Goal: Communication & Community: Answer question/provide support

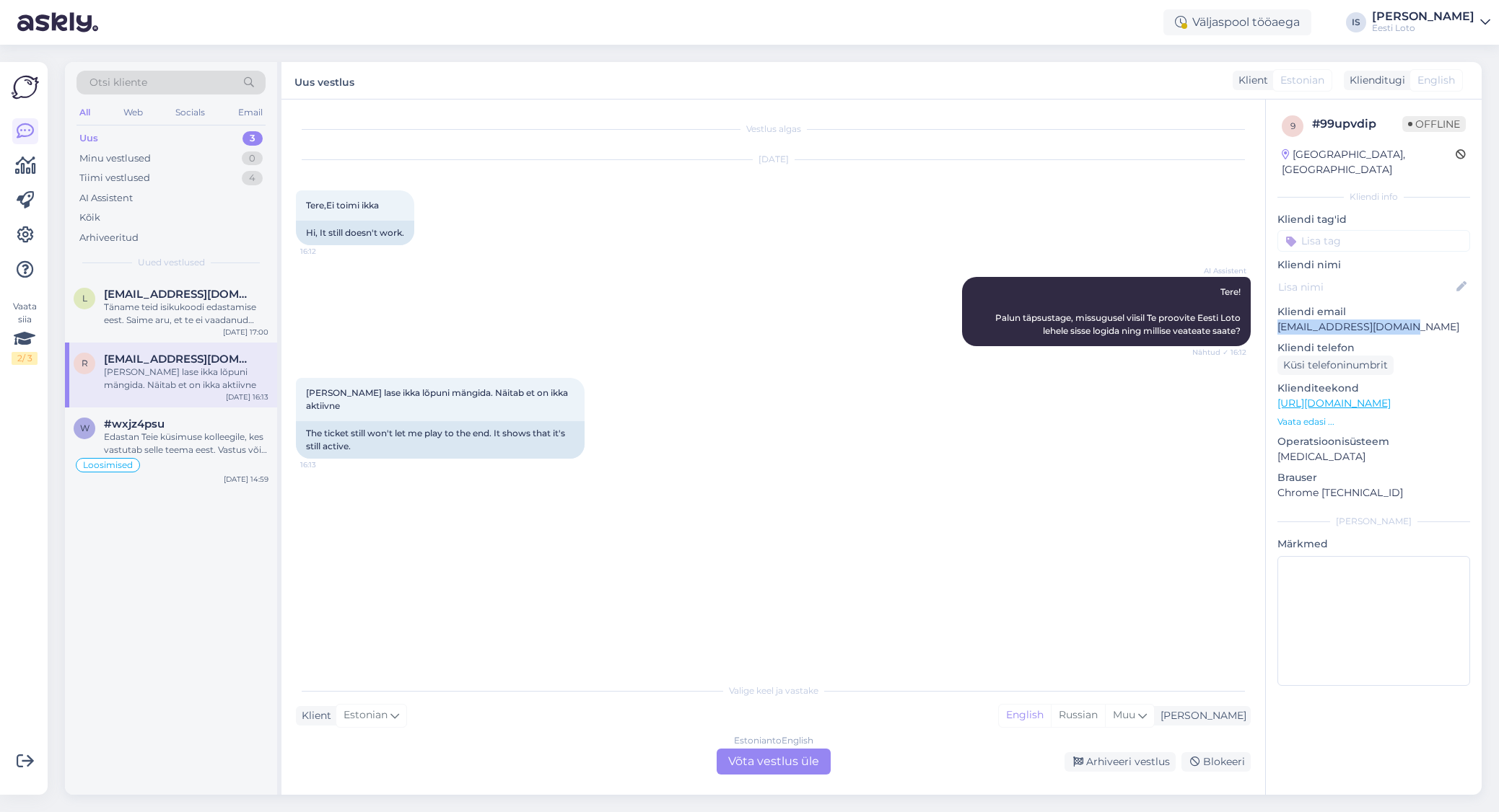
click at [103, 137] on div "Uus 3" at bounding box center [170, 138] width 189 height 20
click at [164, 312] on div "Täname teid isikukoodi edastamise eest. Saime aru, et te ei vaadanud pileti num…" at bounding box center [185, 313] width 165 height 26
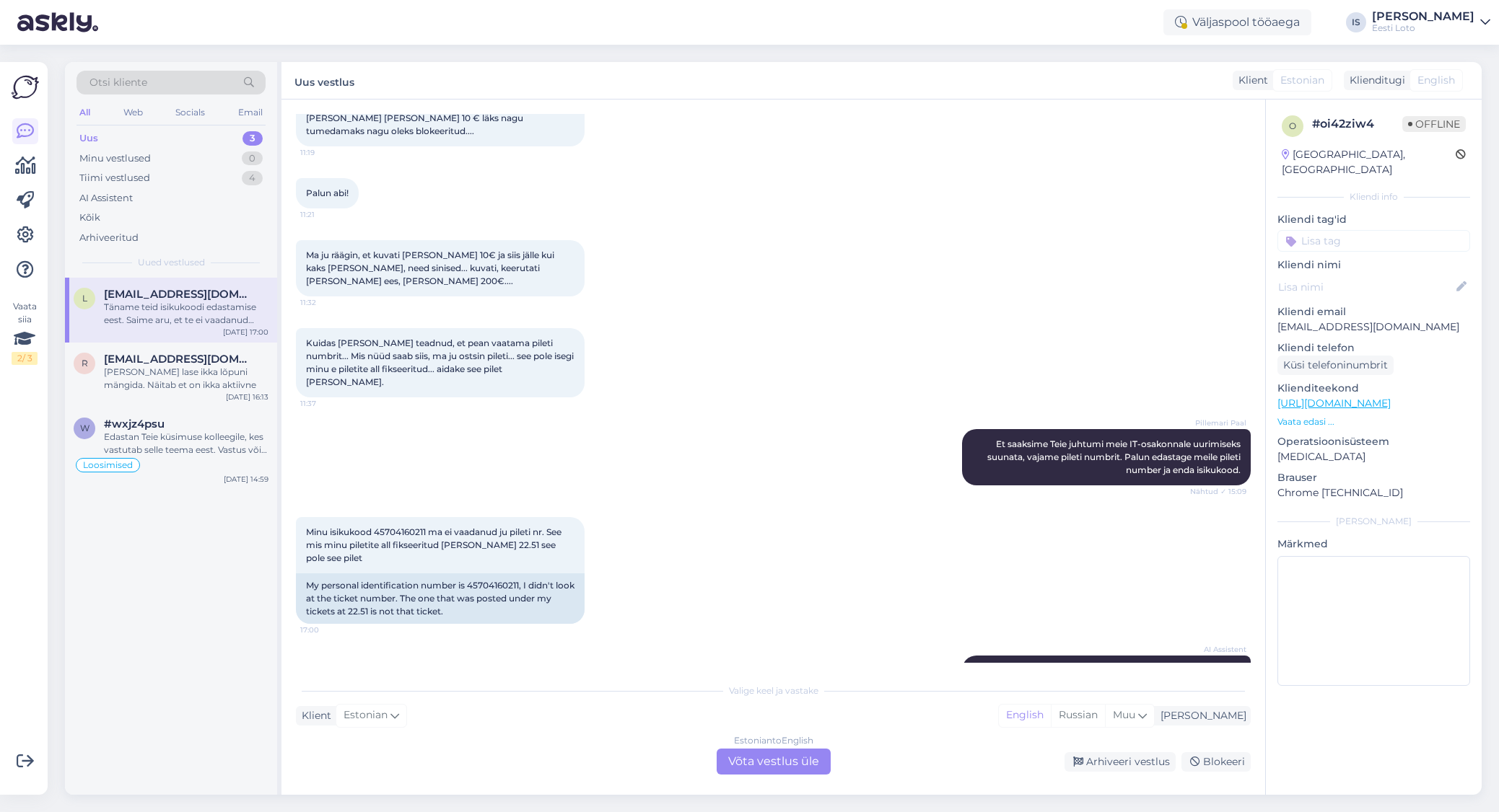
scroll to position [1728, 0]
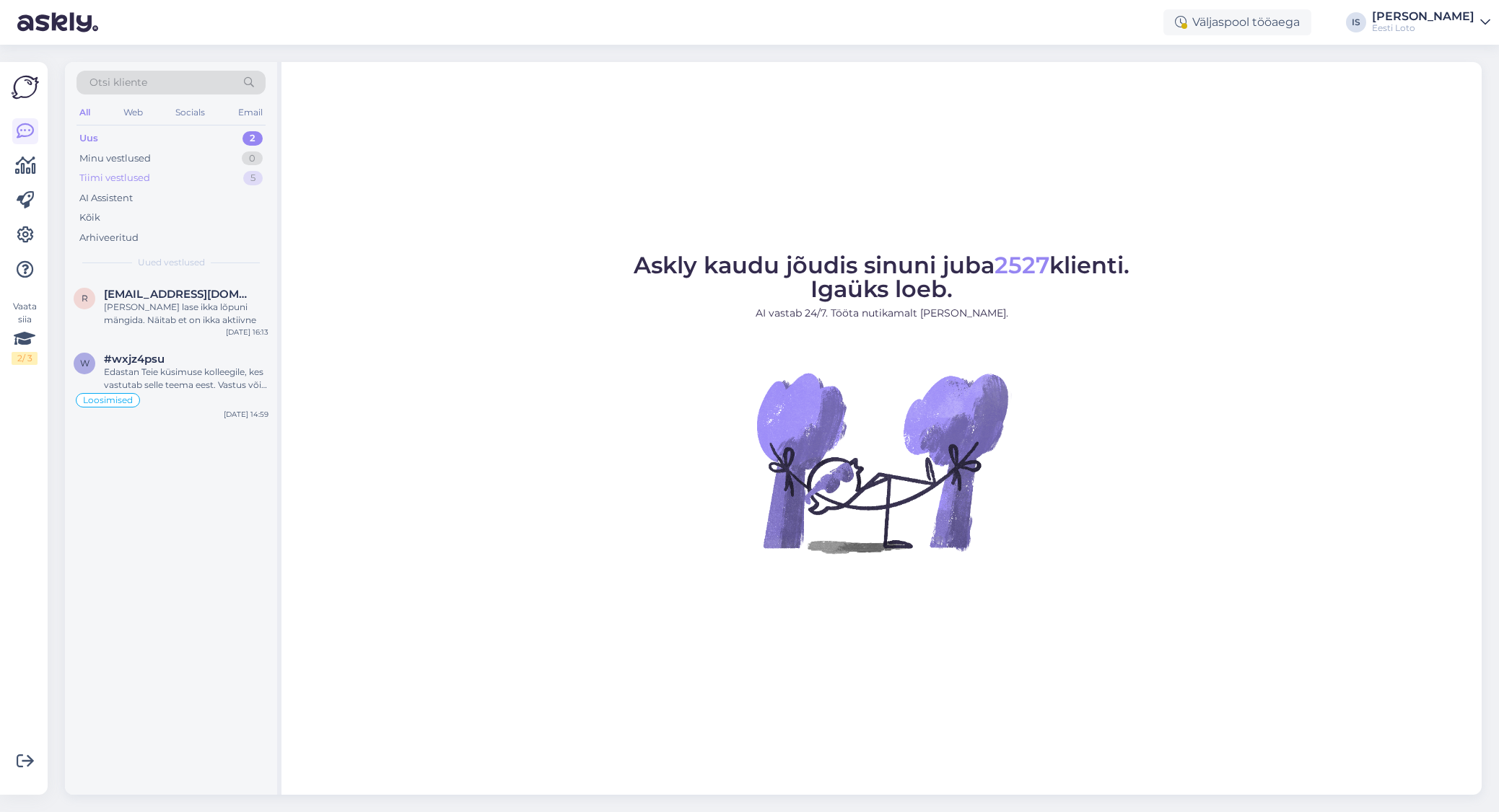
click at [147, 182] on div "Tiimi vestlused" at bounding box center [114, 178] width 70 height 14
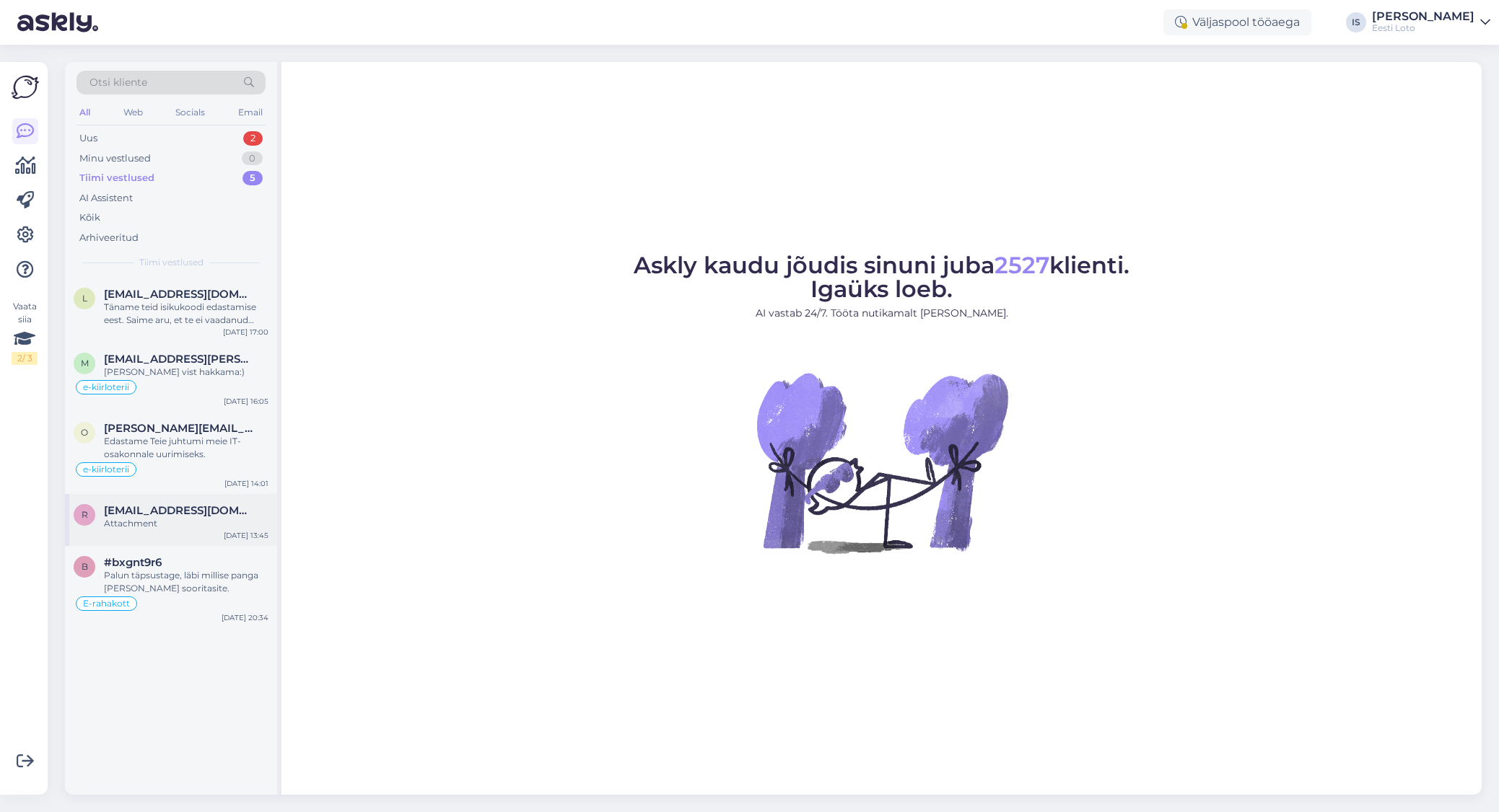
click at [143, 522] on div "Attachment" at bounding box center [185, 524] width 165 height 13
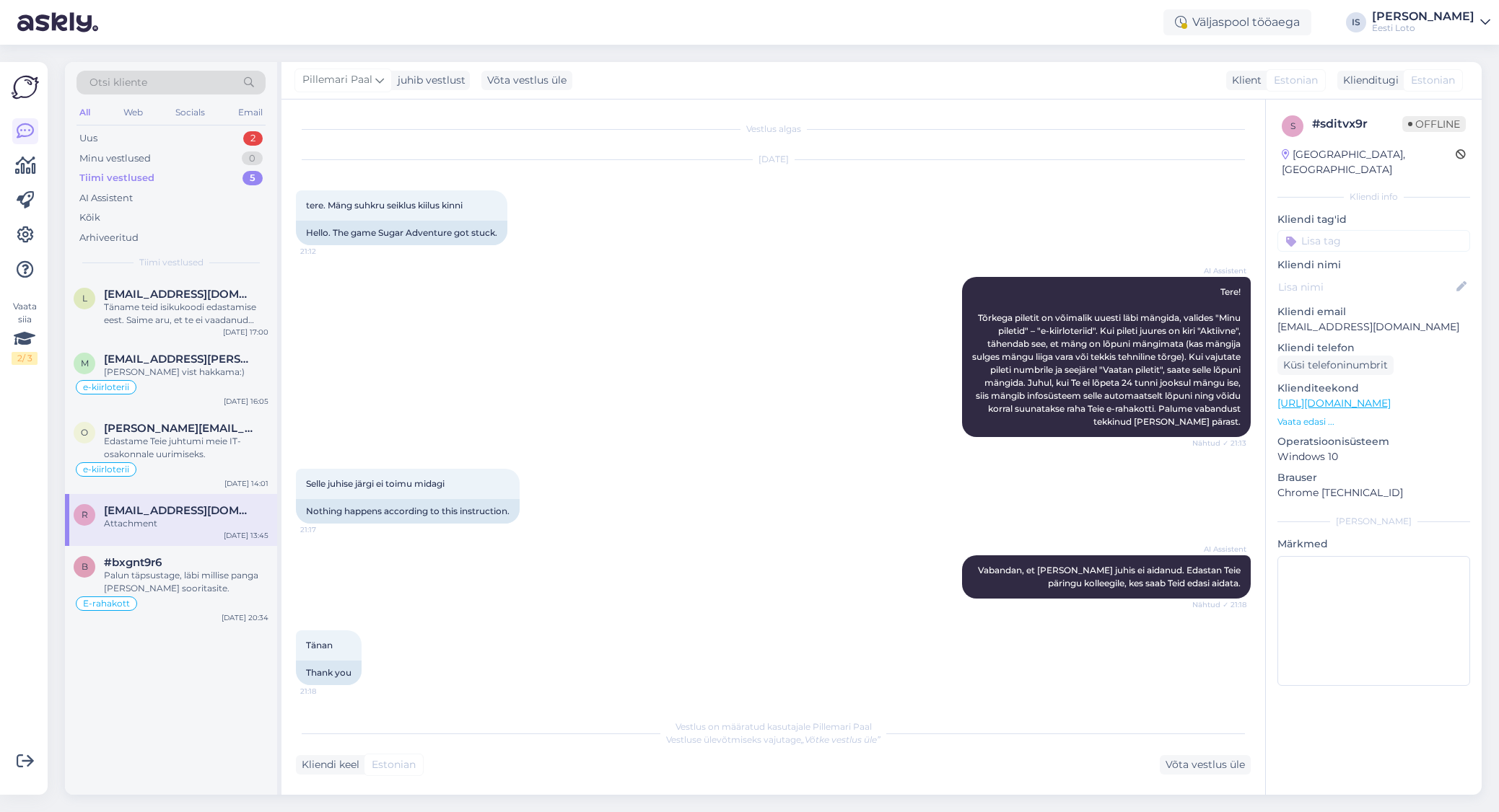
scroll to position [199, 0]
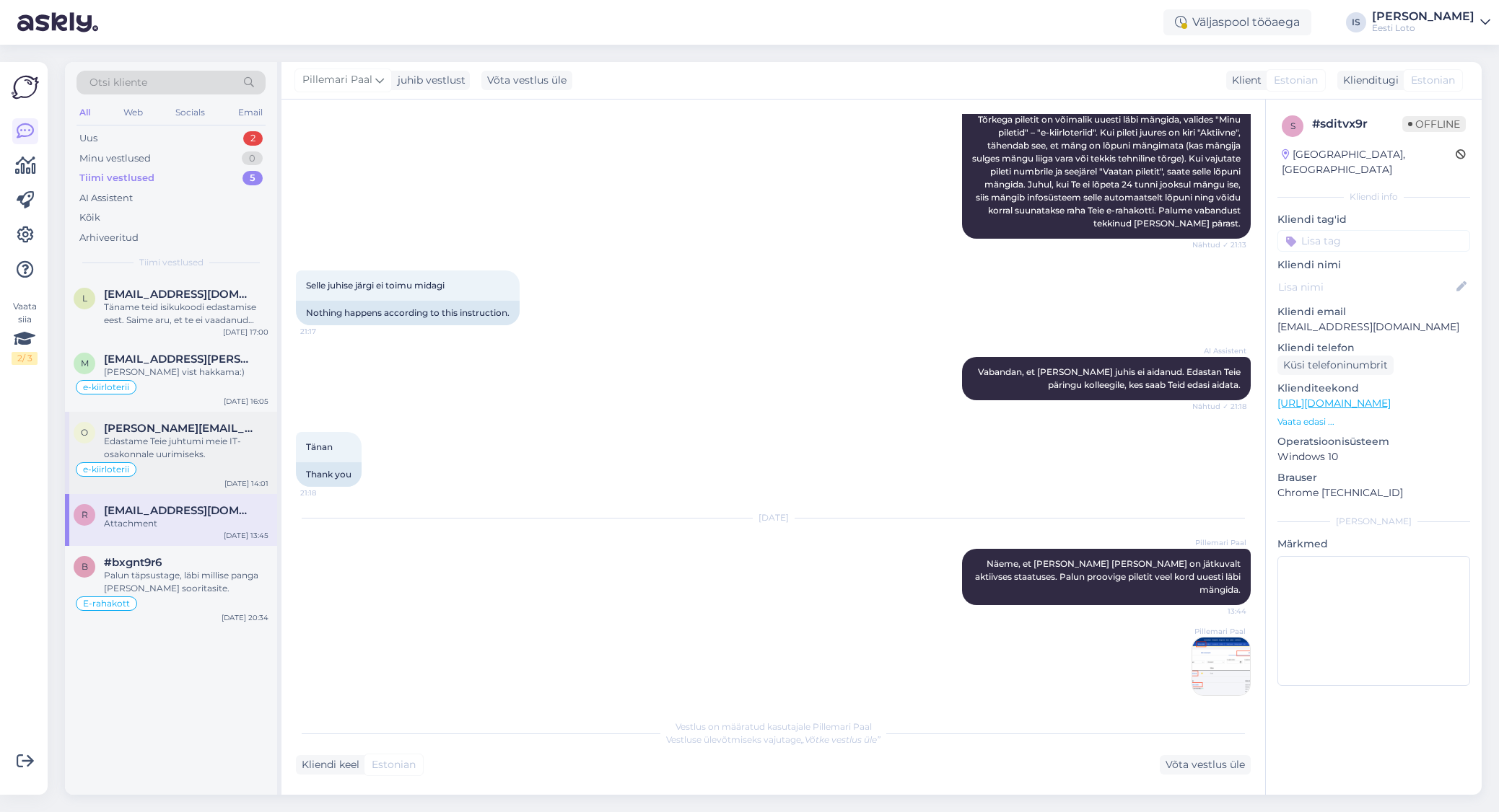
click at [143, 450] on div "Edastame Teie juhtumi meie IT-osakonnale uurimiseks." at bounding box center [185, 447] width 165 height 26
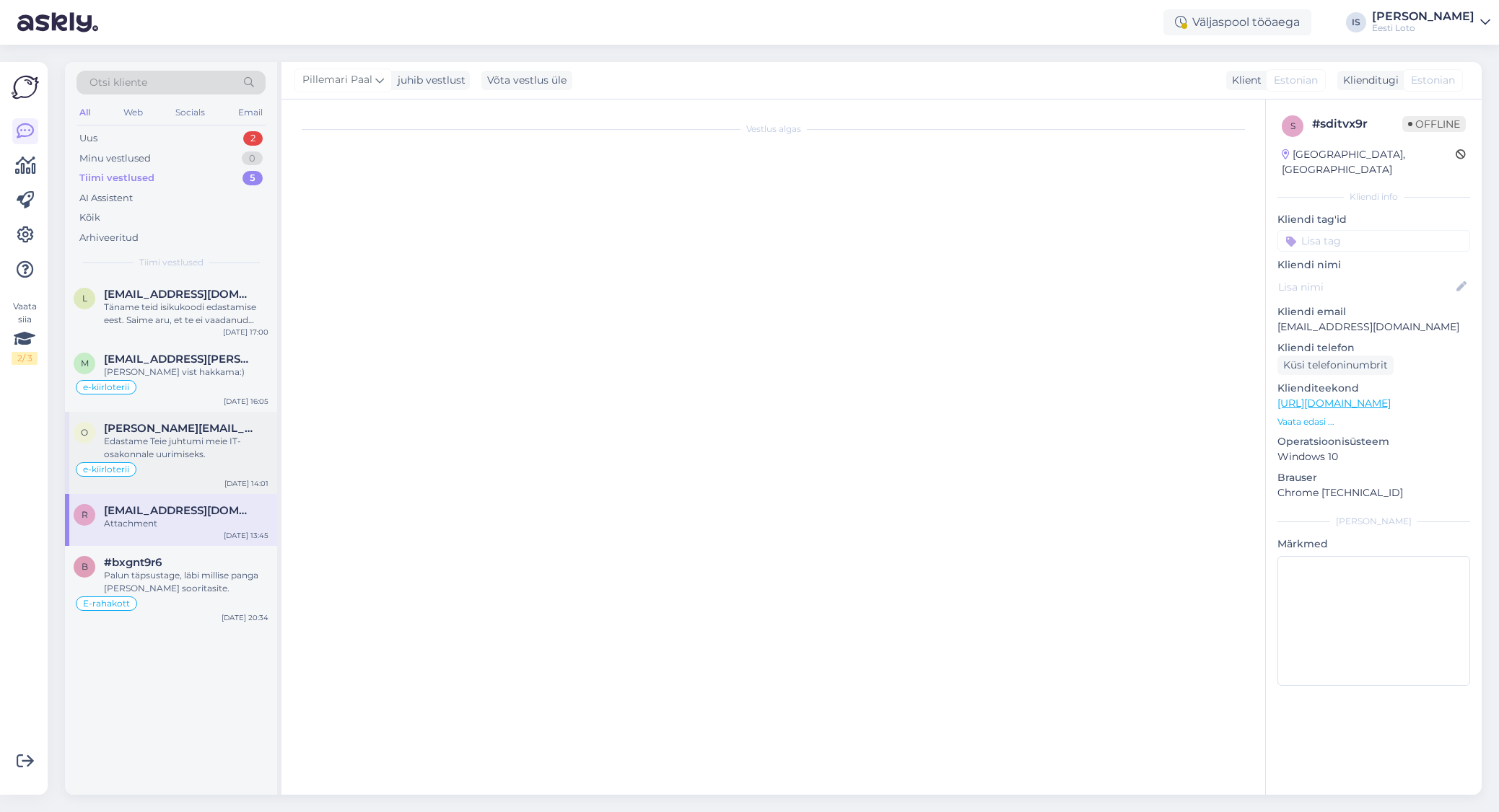
scroll to position [712, 0]
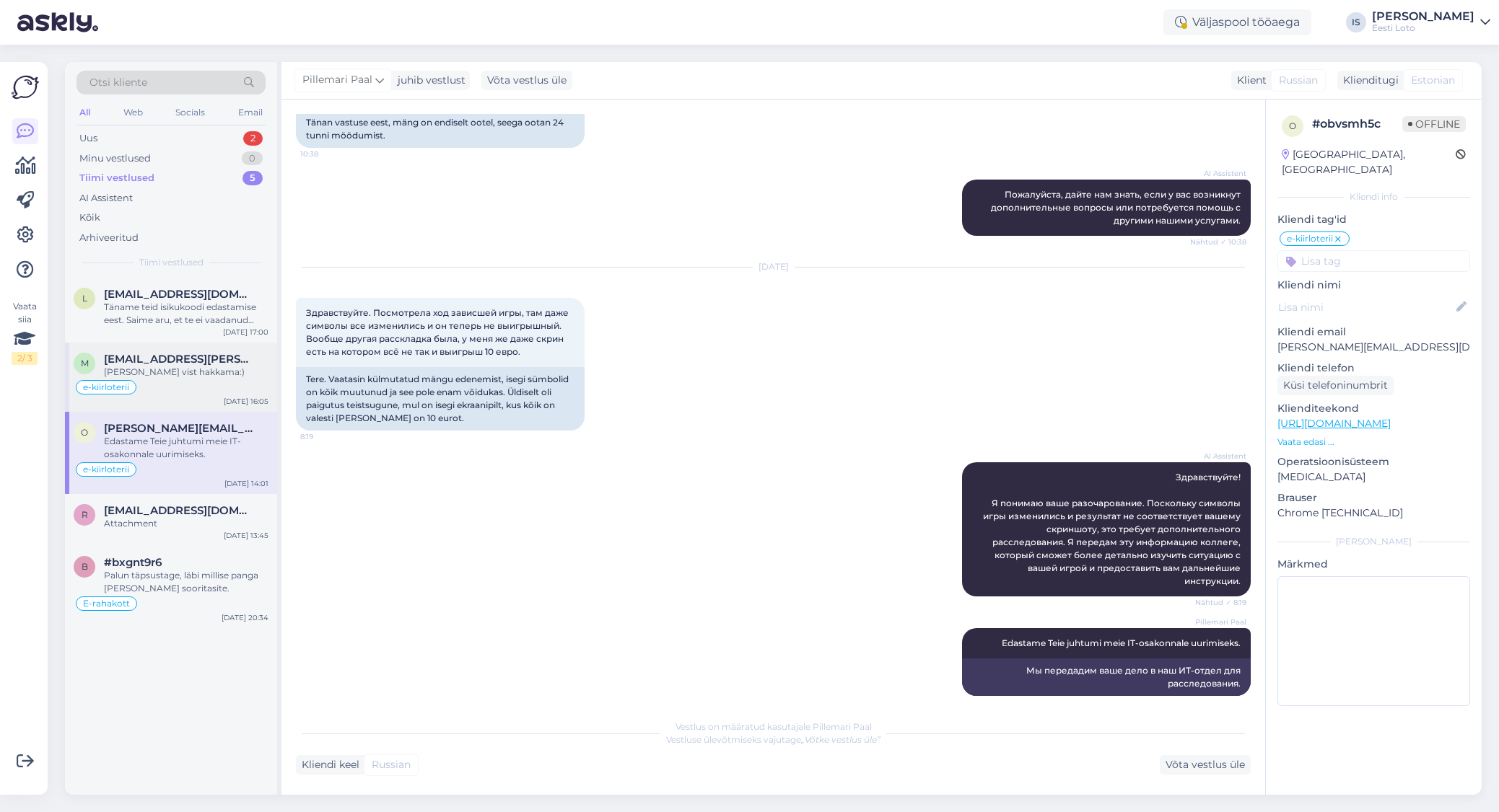
click at [164, 375] on div "Sain vist hakkama:)" at bounding box center [185, 373] width 165 height 13
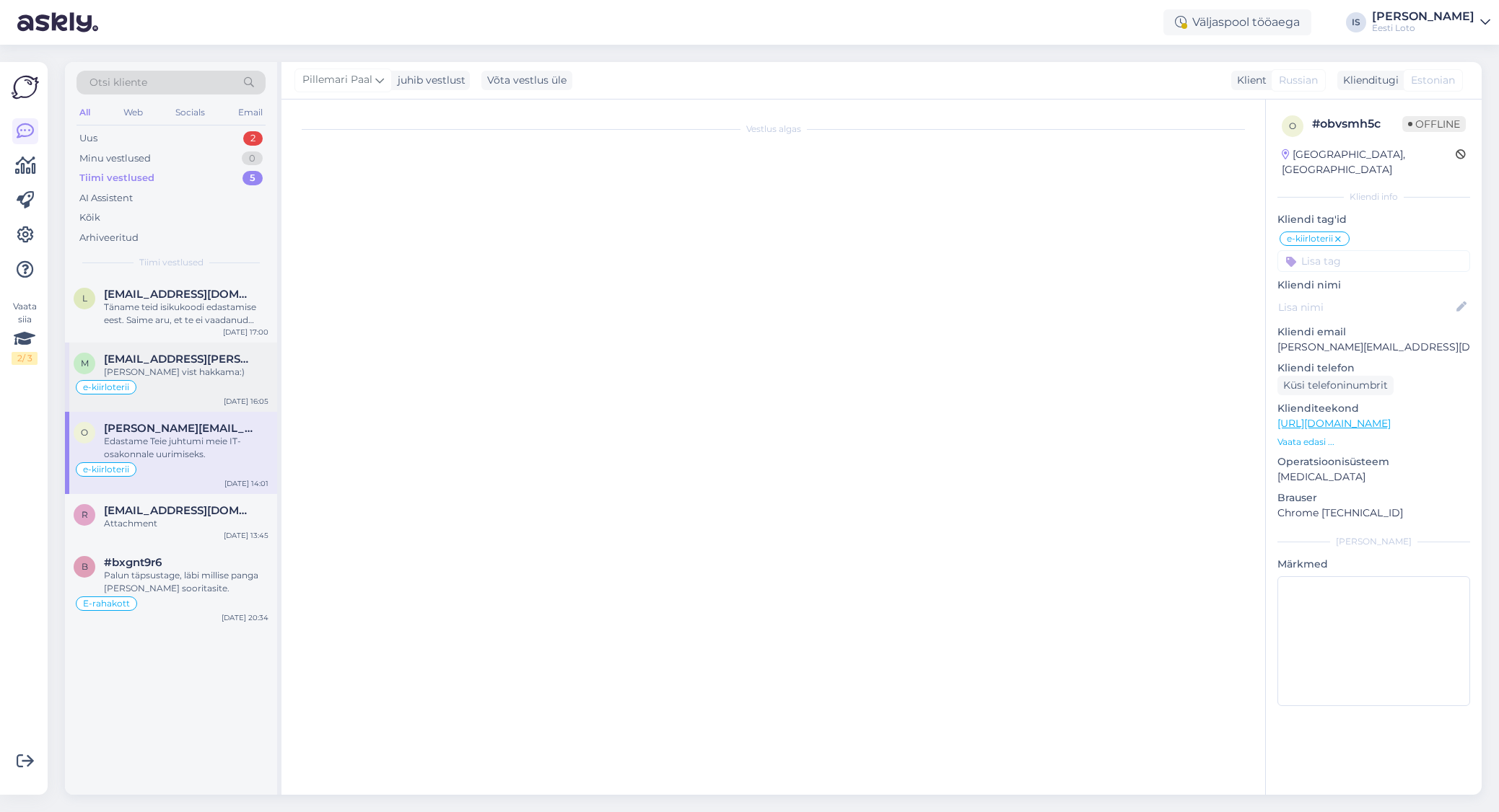
scroll to position [659, 0]
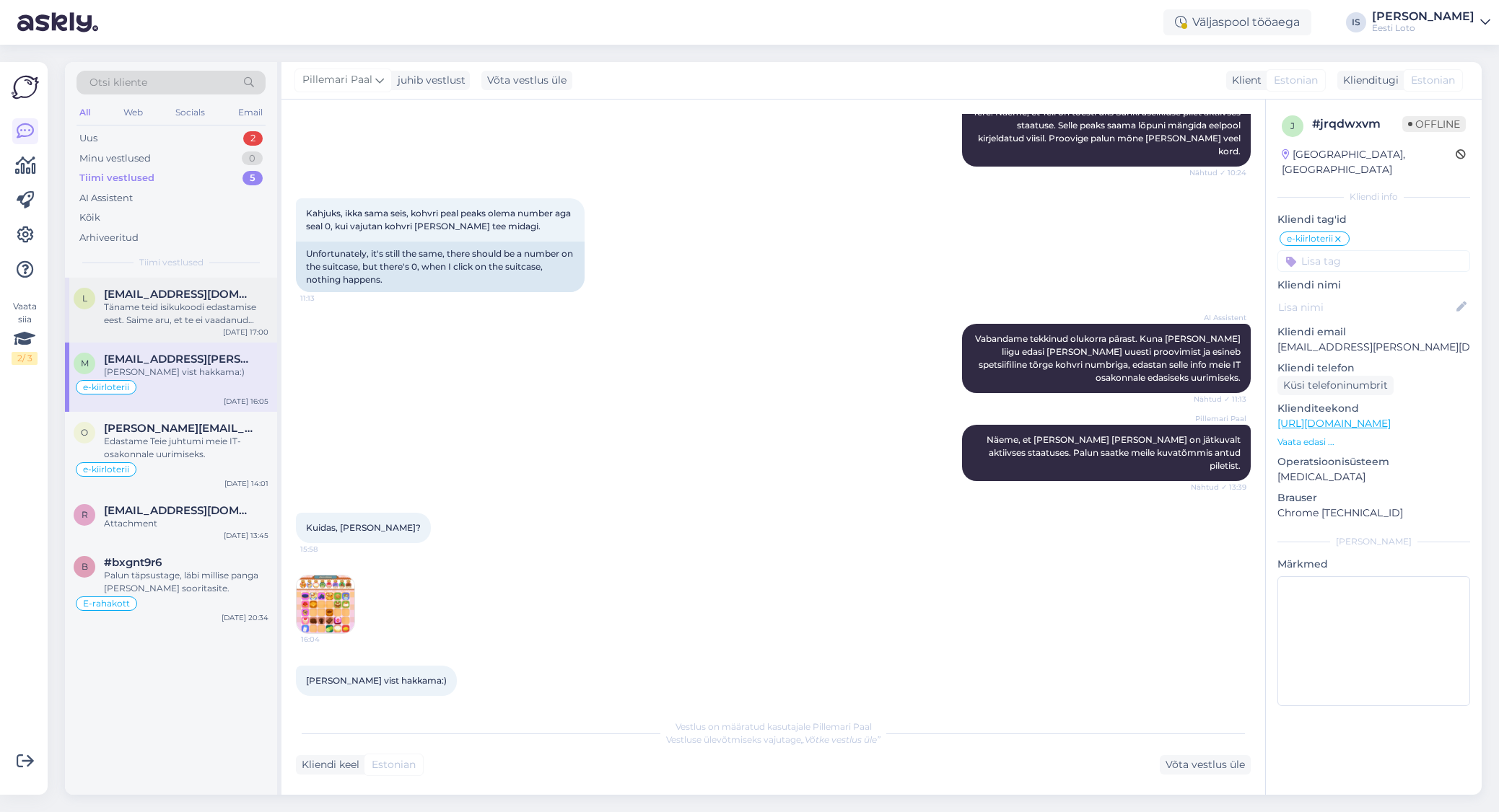
click at [188, 316] on div "Täname teid isikukoodi edastamise eest. Saime aru, et te ei vaadanud pileti num…" at bounding box center [185, 313] width 165 height 26
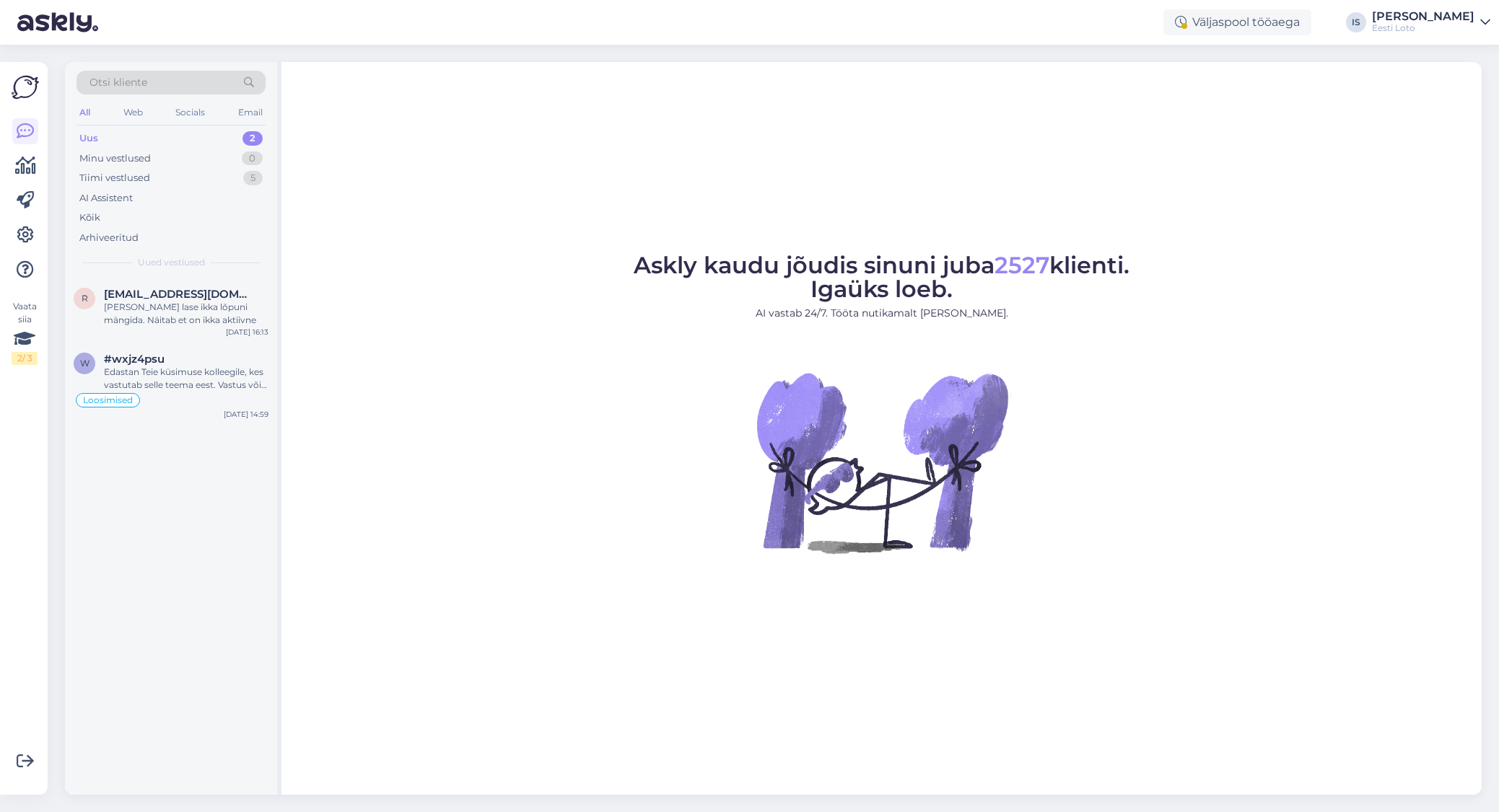
click at [91, 134] on div "Uus" at bounding box center [88, 138] width 19 height 14
click at [210, 309] on div "[PERSON_NAME] lase ikka lõpuni mängida. Näitab et on ikka aktiivne" at bounding box center [185, 313] width 165 height 26
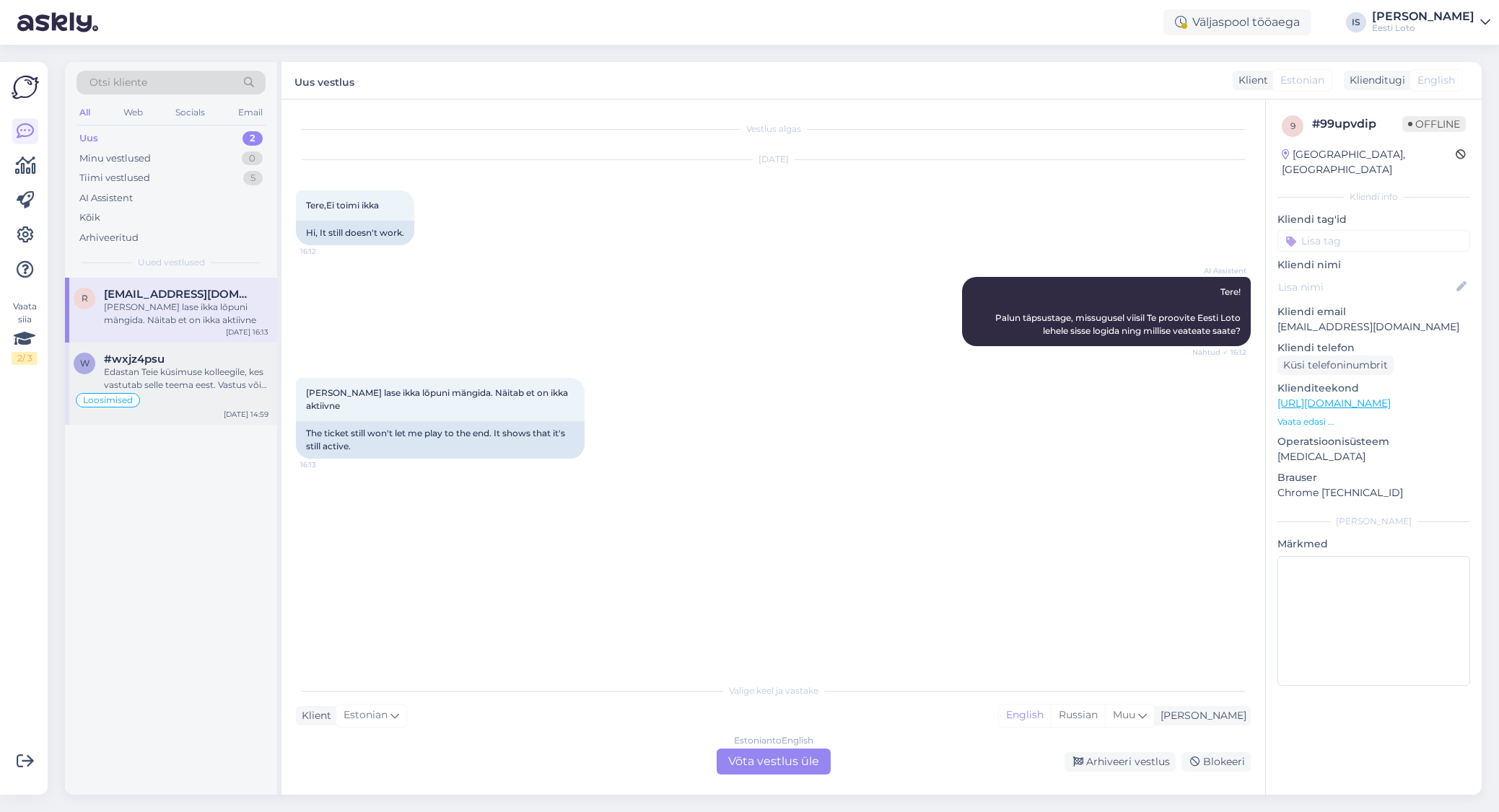
click at [195, 378] on div "Edastan Teie küsimuse kolleegile, kes vastutab selle teema eest. Vastus võib [P…" at bounding box center [185, 378] width 165 height 26
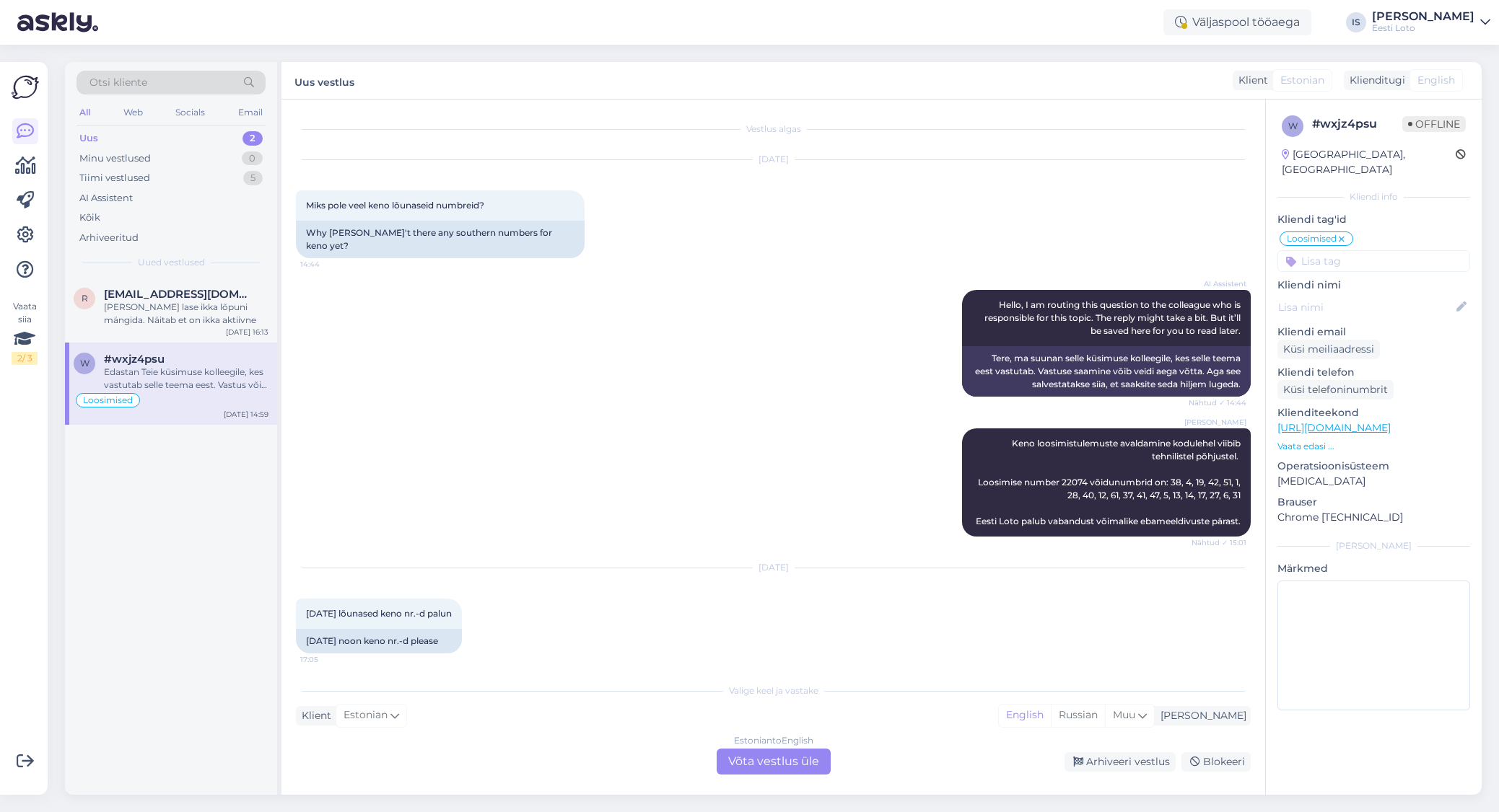
scroll to position [3164, 0]
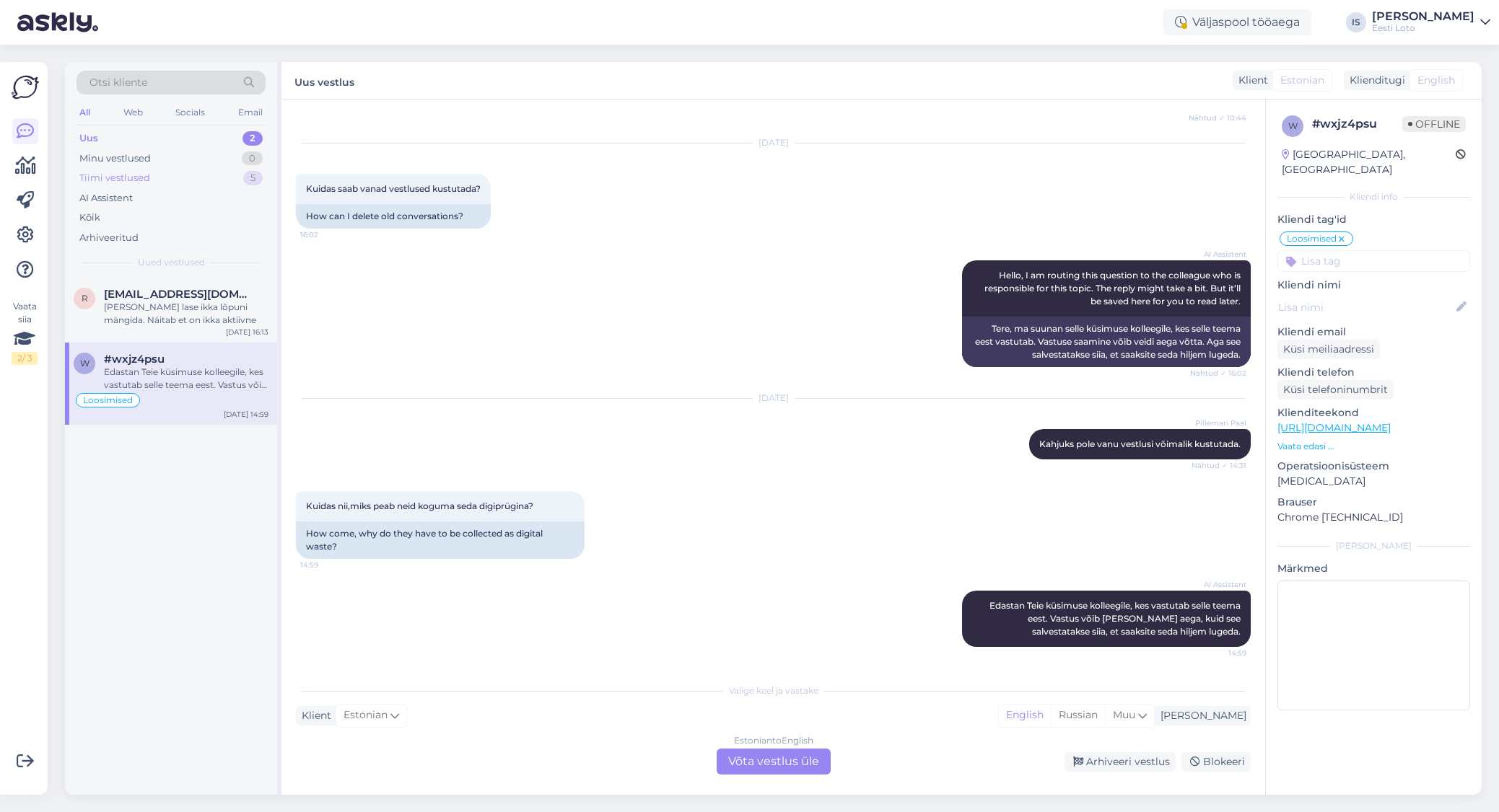
click at [150, 183] on div "Tiimi vestlused 5" at bounding box center [170, 178] width 189 height 20
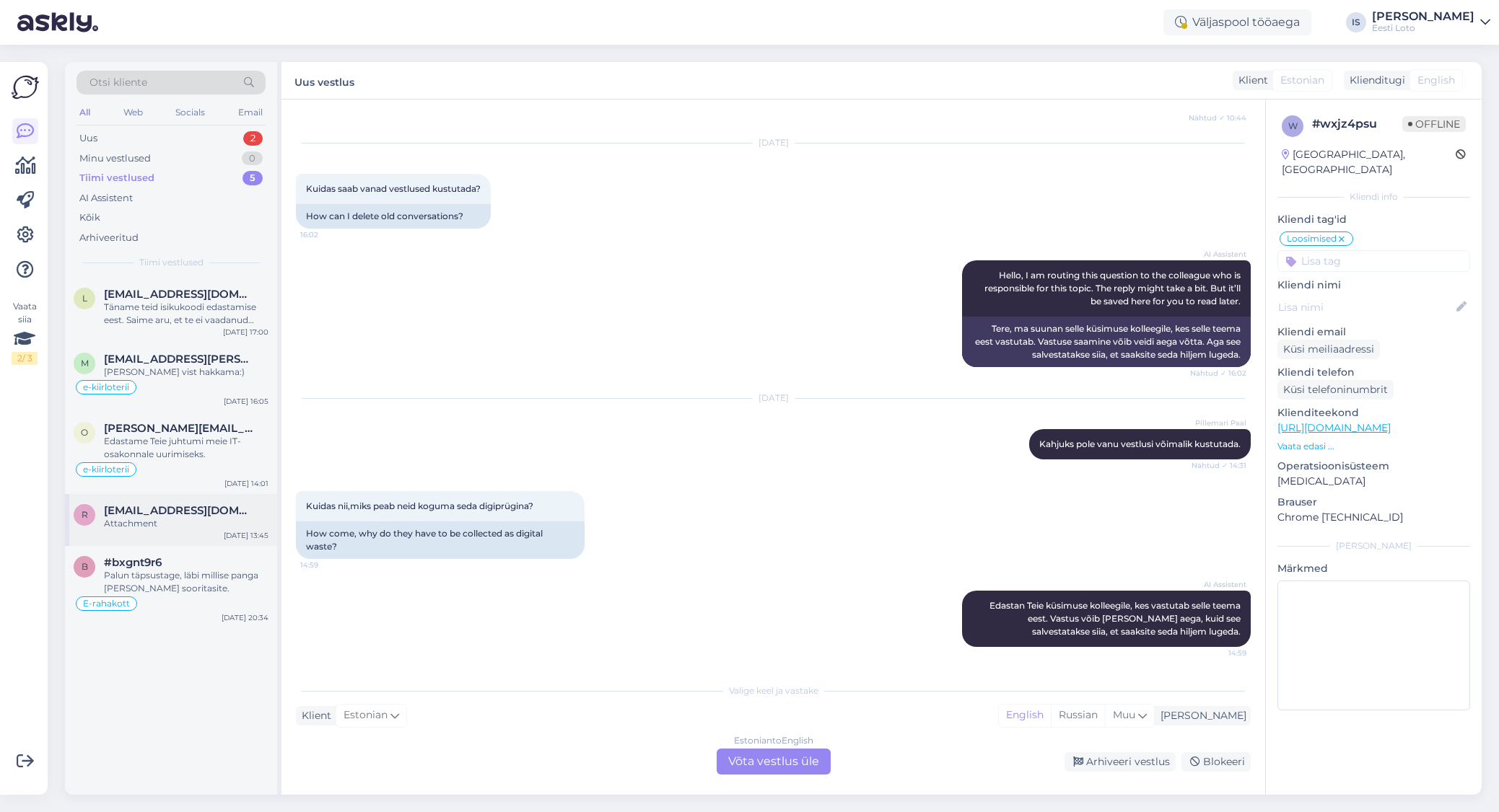
click at [116, 507] on span "[EMAIL_ADDRESS][DOMAIN_NAME]" at bounding box center [179, 511] width 150 height 13
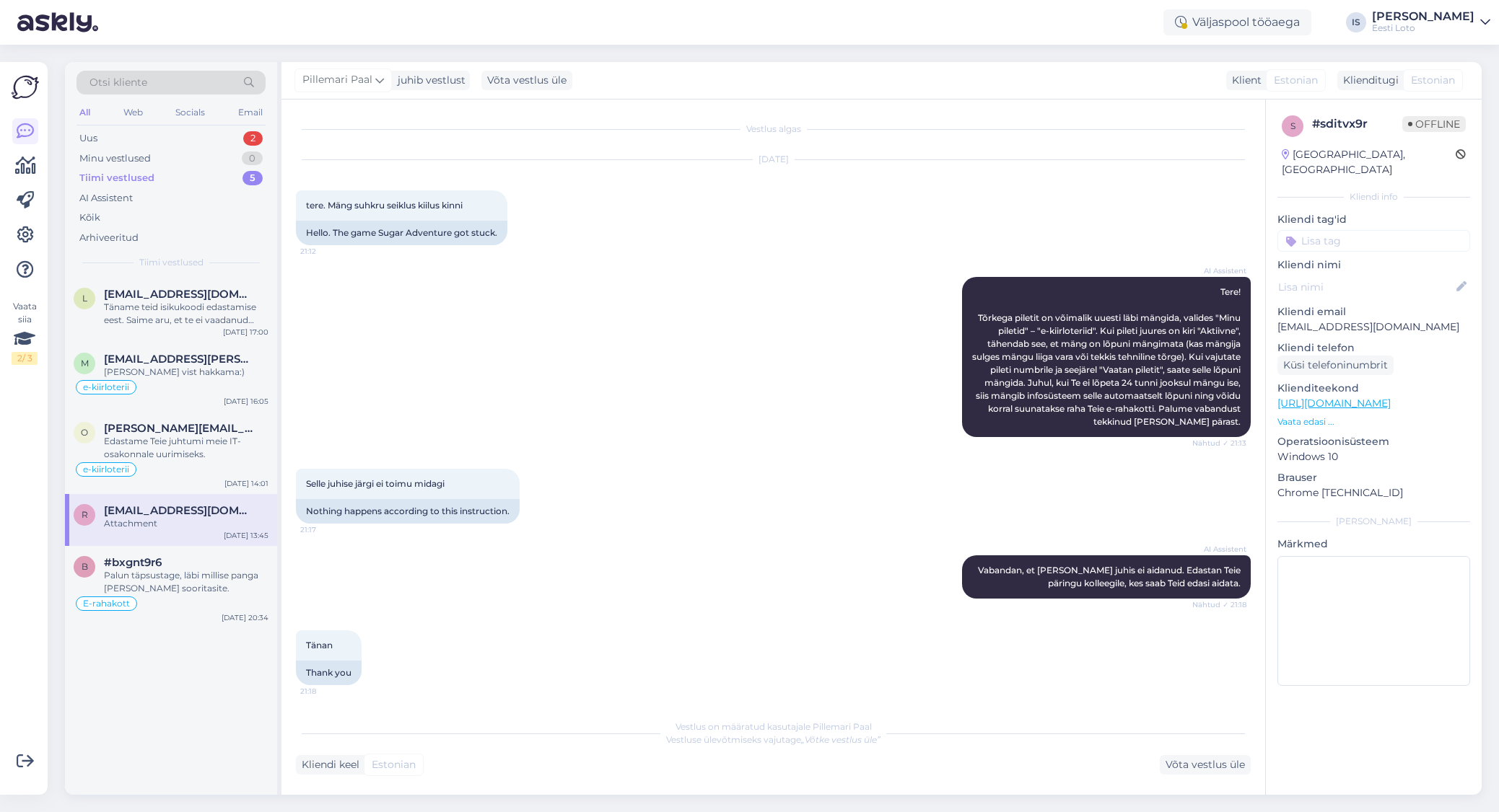
scroll to position [199, 0]
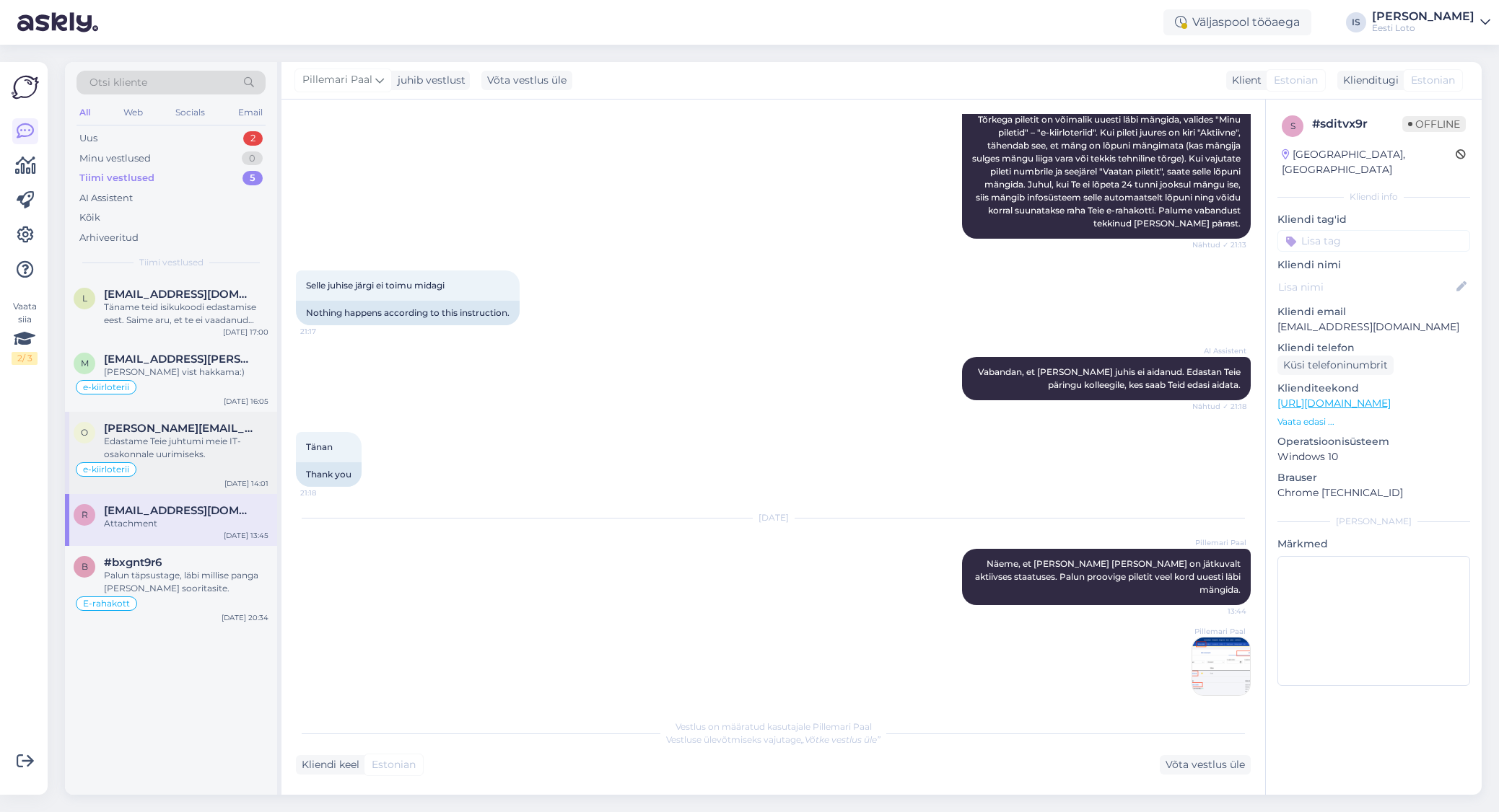
click at [171, 435] on div "Edastame Teie juhtumi meie IT-osakonnale uurimiseks." at bounding box center [185, 447] width 165 height 26
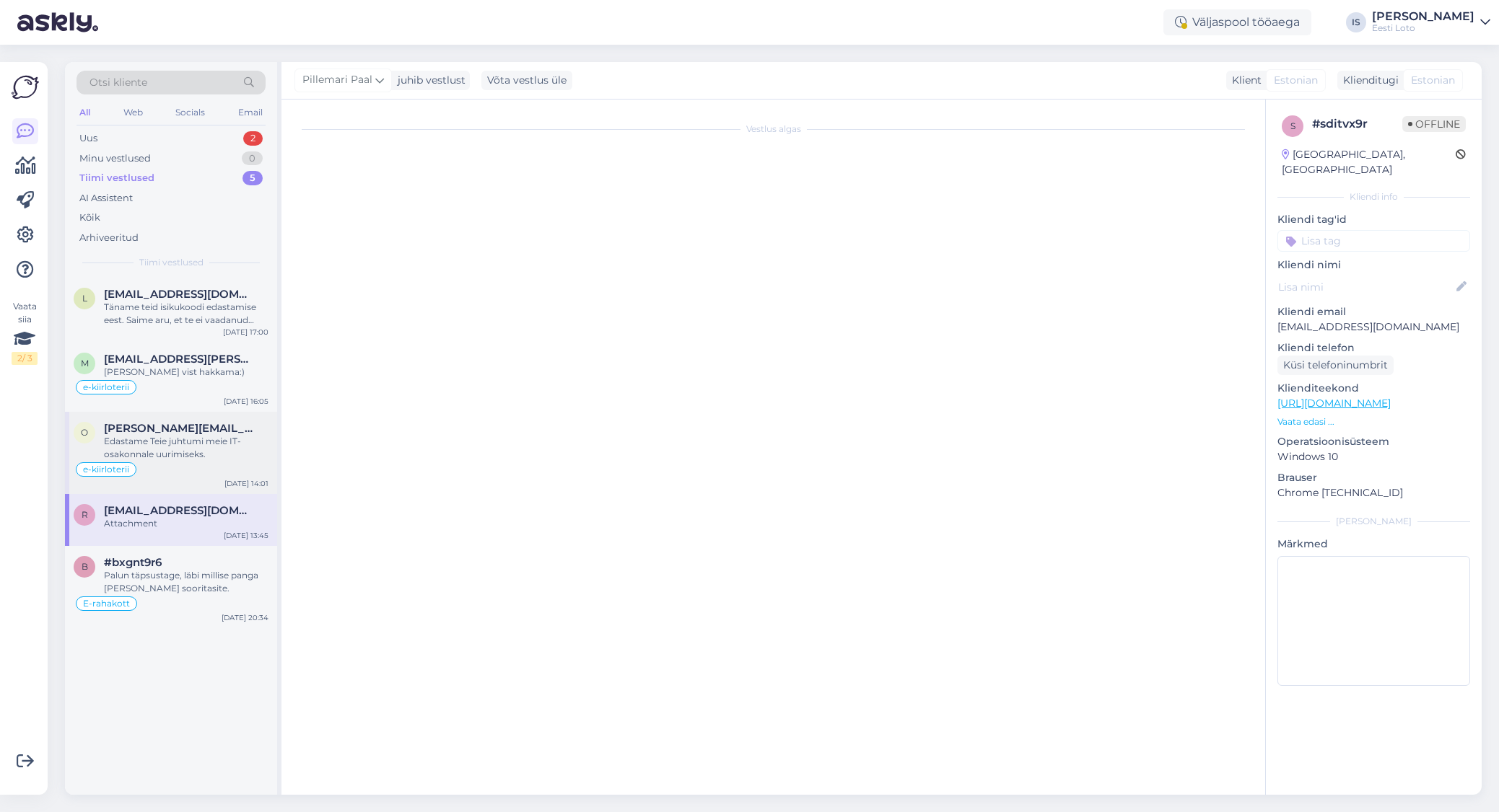
scroll to position [712, 0]
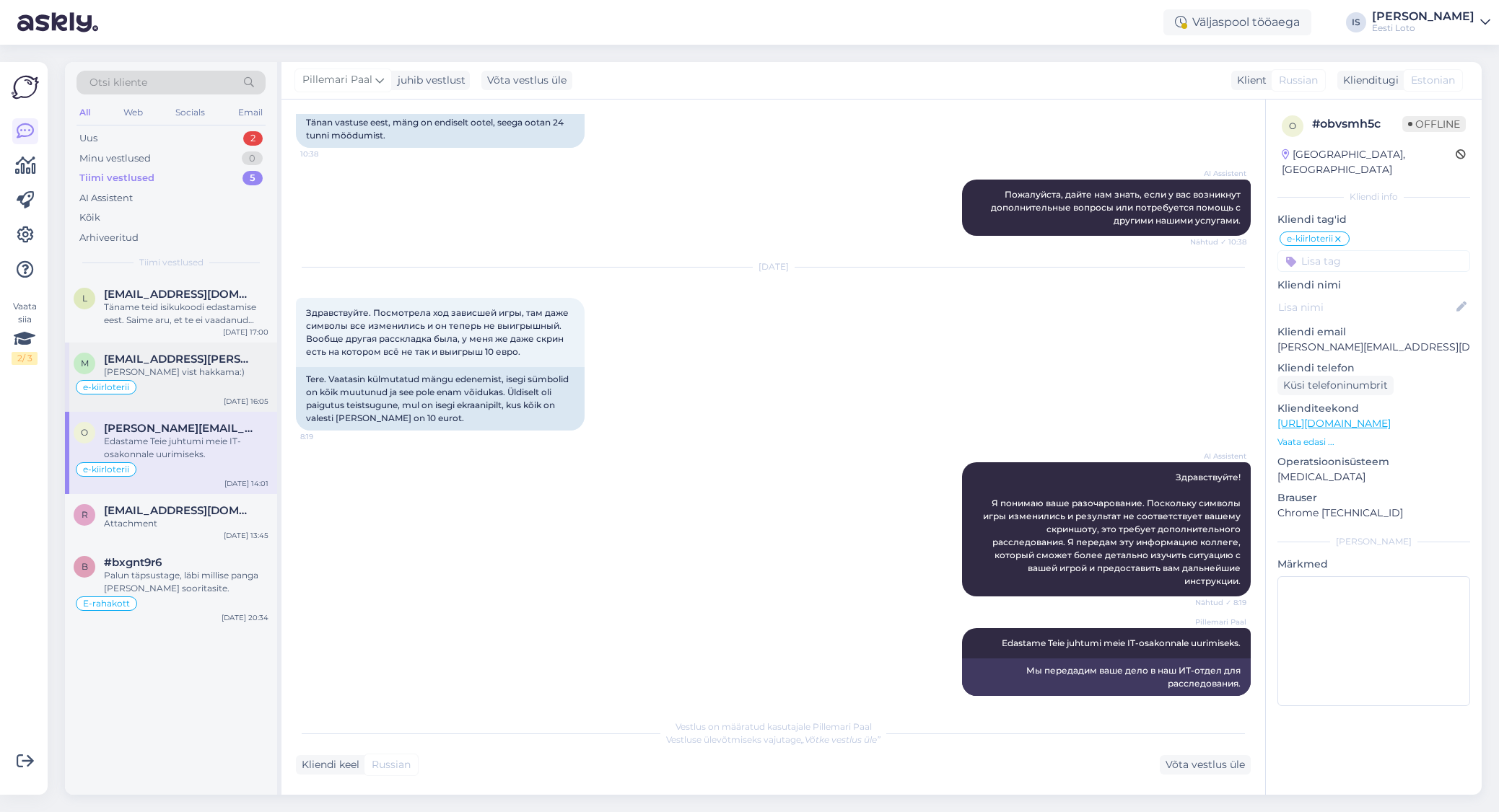
click at [173, 358] on span "merike.kari@gmail.com" at bounding box center [179, 359] width 150 height 13
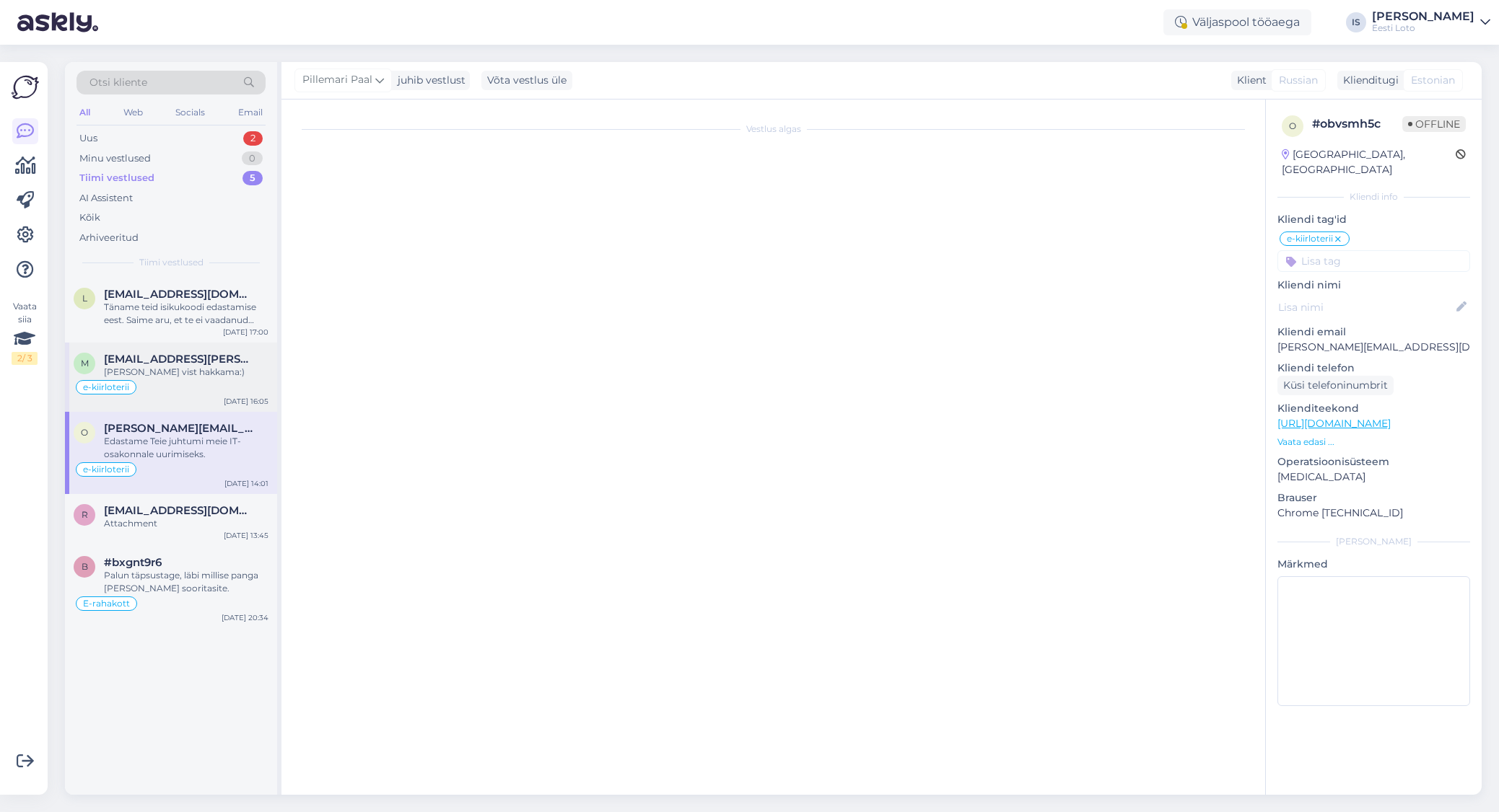
scroll to position [659, 0]
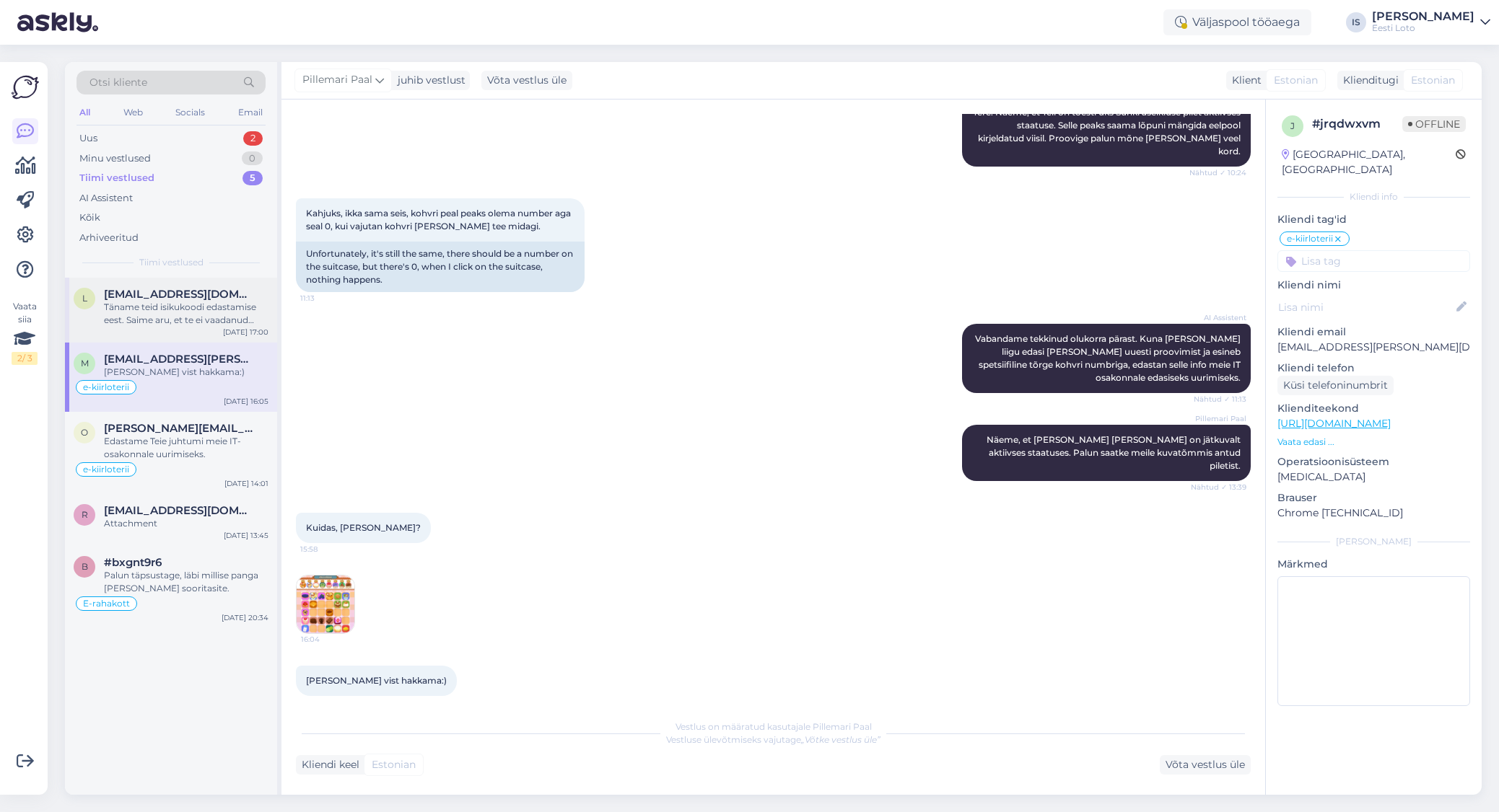
click at [175, 314] on div "Täname teid isikukoodi edastamise eest. Saime aru, et te ei vaadanud pileti num…" at bounding box center [185, 313] width 165 height 26
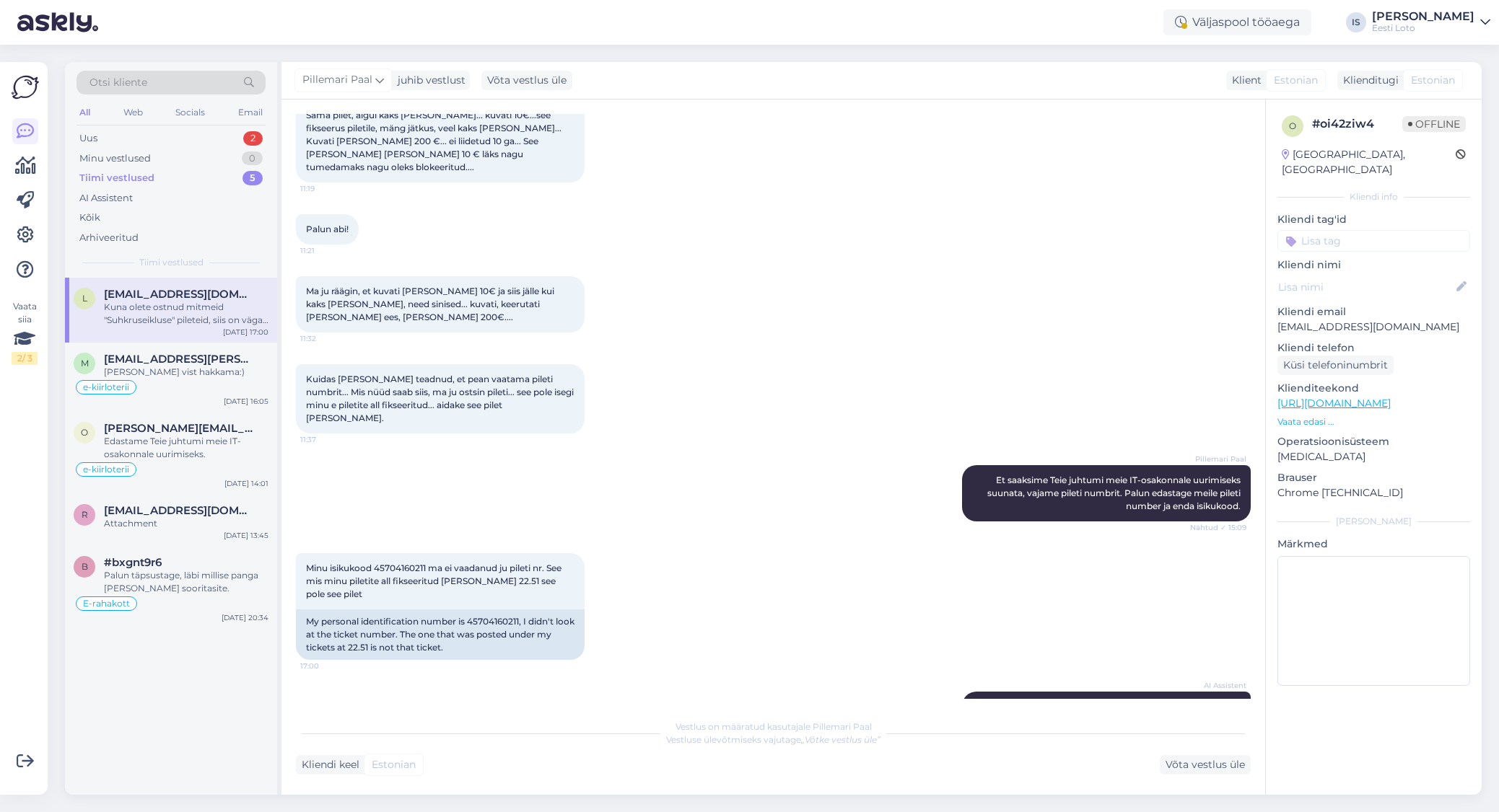
scroll to position [1816, 0]
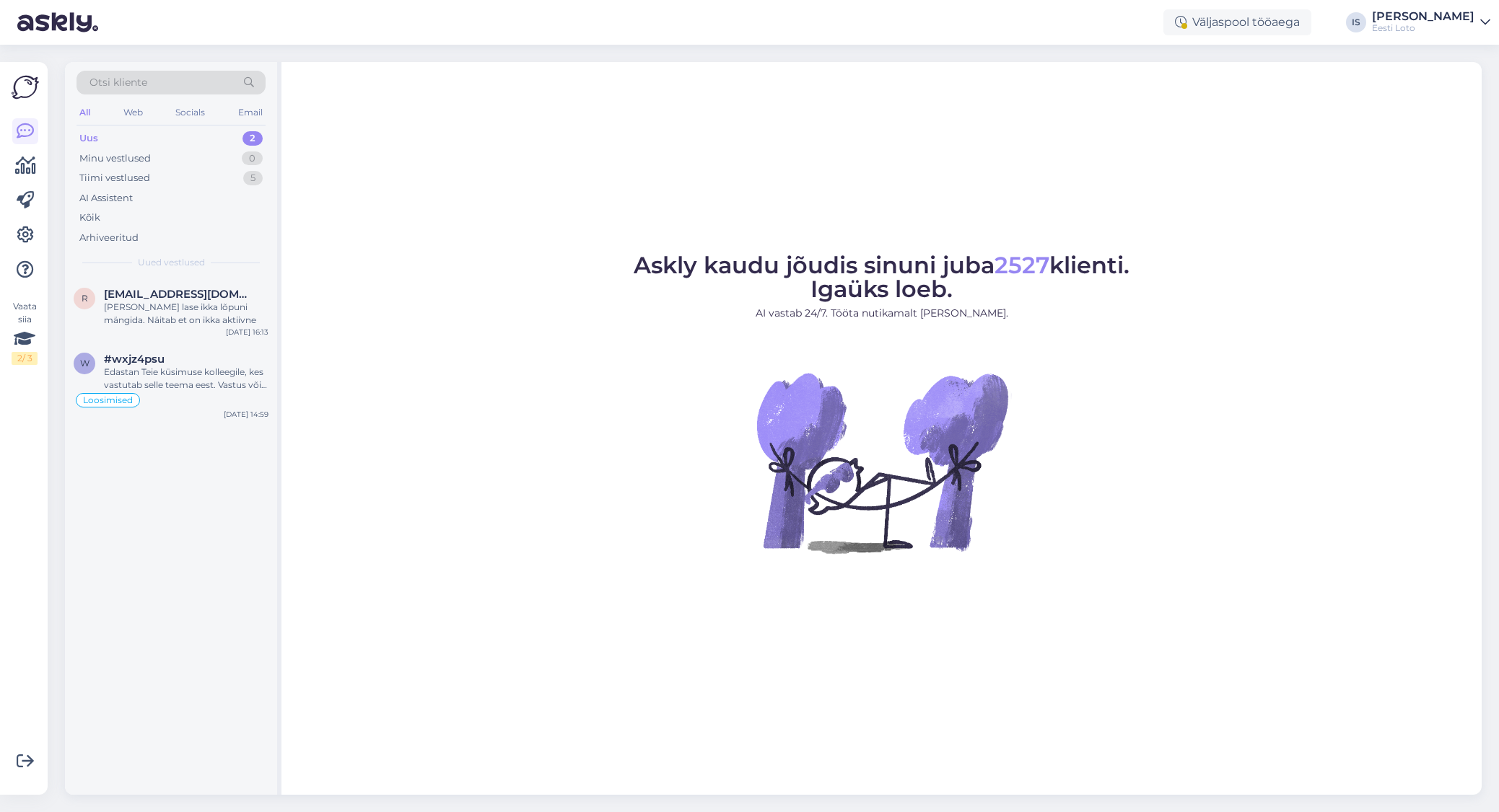
click at [111, 140] on div "Uus 2" at bounding box center [170, 138] width 189 height 20
click at [144, 179] on div "Tiimi vestlused" at bounding box center [114, 178] width 70 height 14
